Goal: Information Seeking & Learning: Learn about a topic

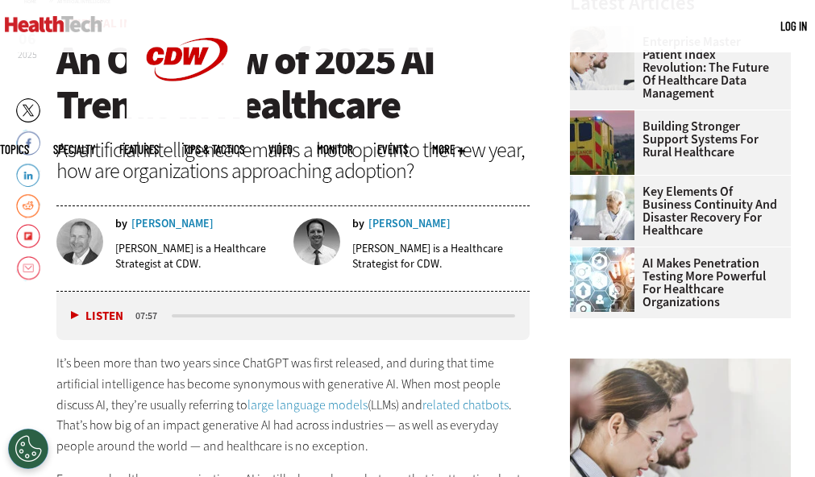
scroll to position [489, 0]
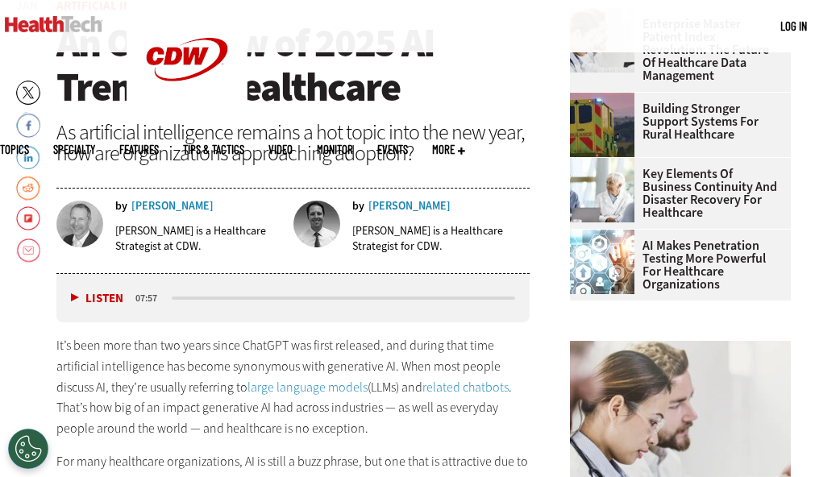
click at [71, 295] on button "Listen" at bounding box center [97, 299] width 52 height 12
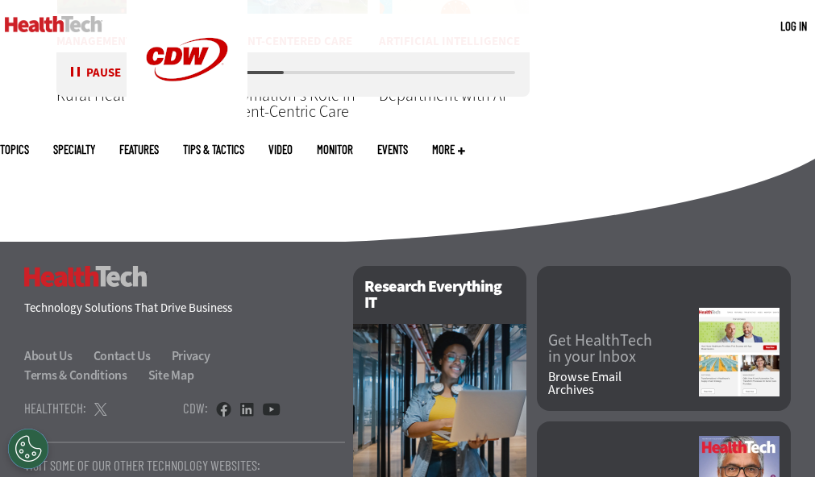
scroll to position [4219, 0]
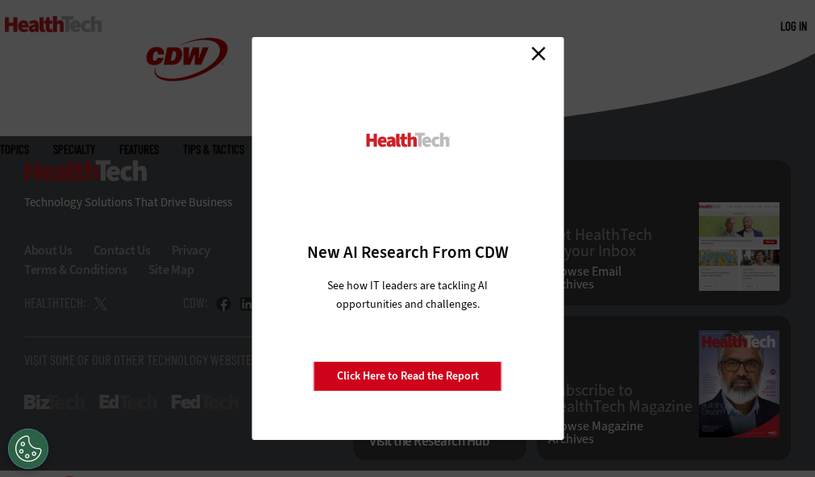
click at [535, 49] on link "Close" at bounding box center [538, 53] width 24 height 24
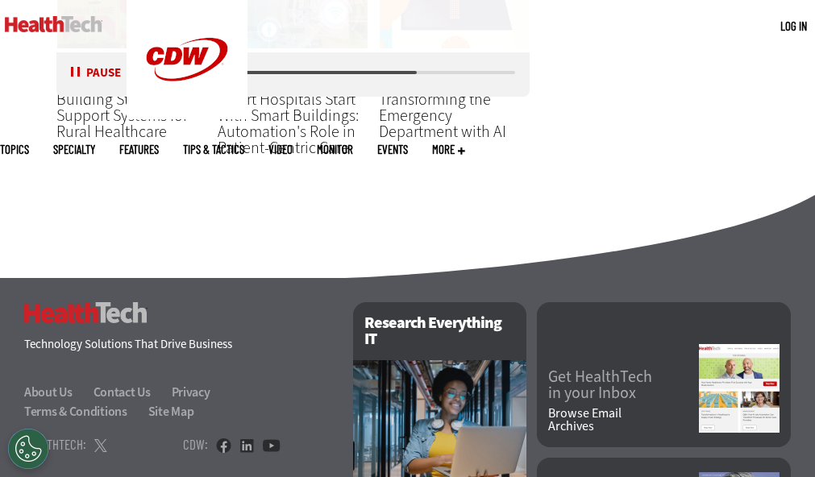
scroll to position [4085, 0]
